Goal: Information Seeking & Learning: Check status

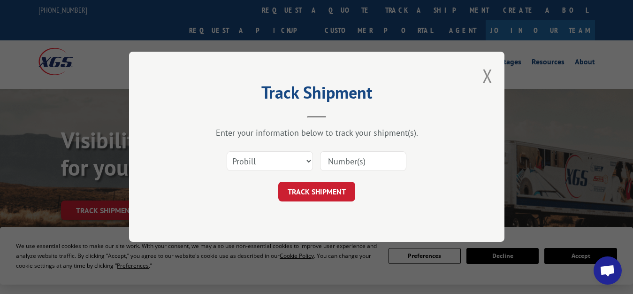
click at [227, 152] on select "Select category... Probill BOL PO" at bounding box center [270, 162] width 86 height 20
select select "bol"
click option "BOL" at bounding box center [0, 0] width 0 height 0
paste input "5369920"
type input "5369920"
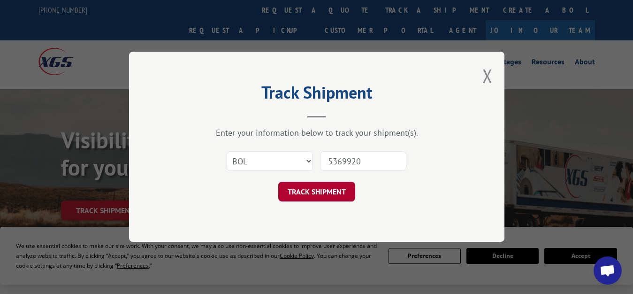
click at [341, 199] on button "TRACK SHIPMENT" at bounding box center [316, 192] width 77 height 20
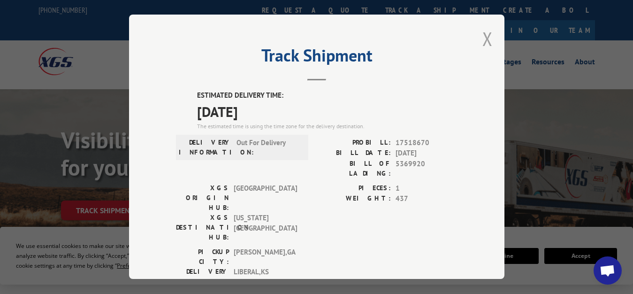
click at [482, 34] on button "Close modal" at bounding box center [487, 38] width 10 height 25
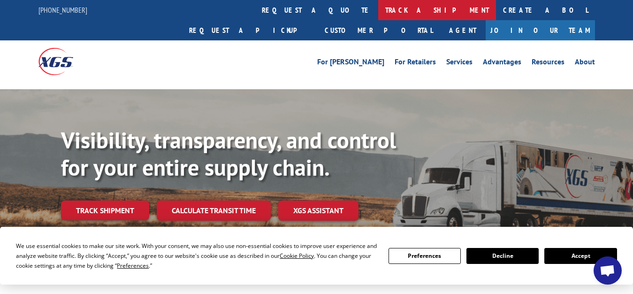
click at [378, 11] on link "track a shipment" at bounding box center [437, 10] width 118 height 20
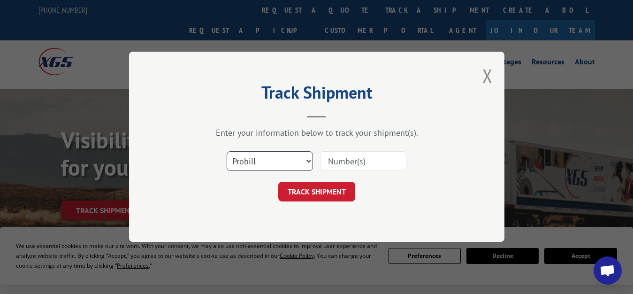
click at [227, 152] on select "Select category... Probill BOL PO" at bounding box center [270, 162] width 86 height 20
select select "bol"
click option "BOL" at bounding box center [0, 0] width 0 height 0
paste input "5509675"
type input "5509675"
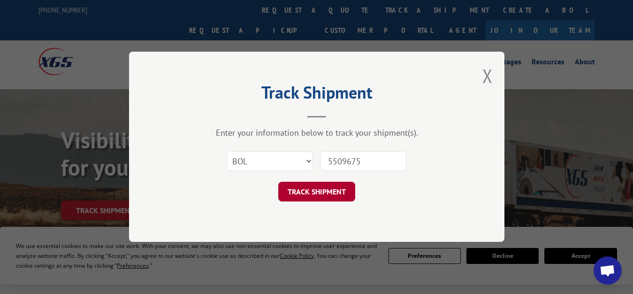
click at [321, 192] on button "TRACK SHIPMENT" at bounding box center [316, 192] width 77 height 20
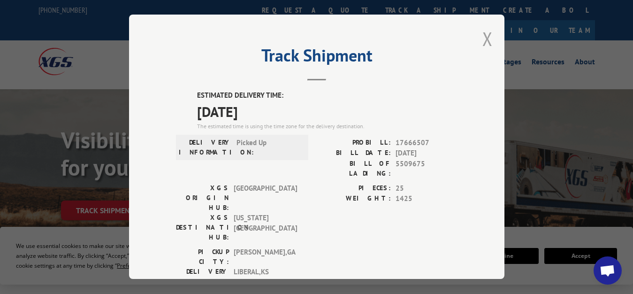
click at [482, 38] on button "Close modal" at bounding box center [487, 38] width 10 height 25
